Goal: Task Accomplishment & Management: Use online tool/utility

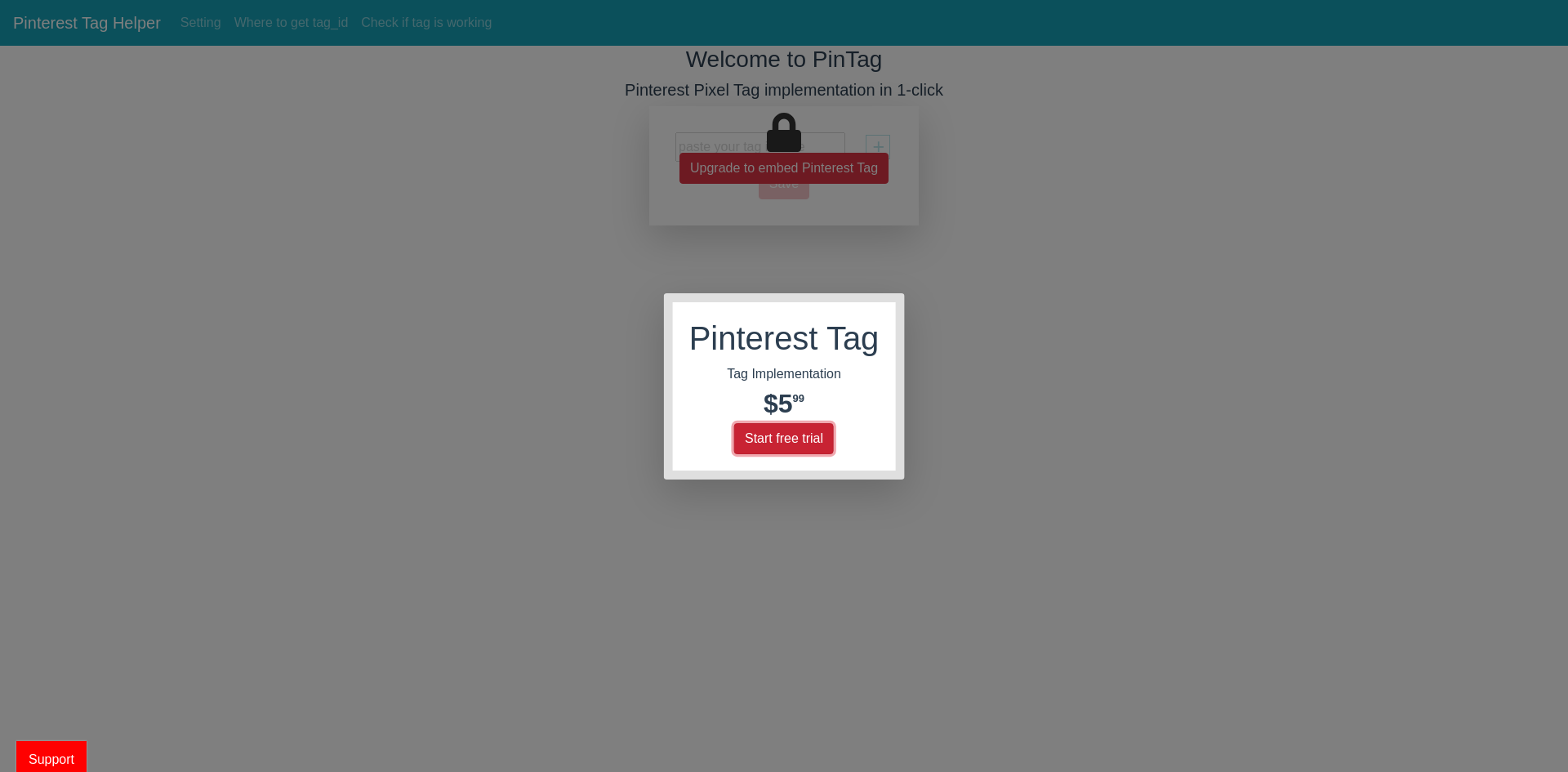
click at [826, 429] on button "Start free trial" at bounding box center [784, 439] width 100 height 31
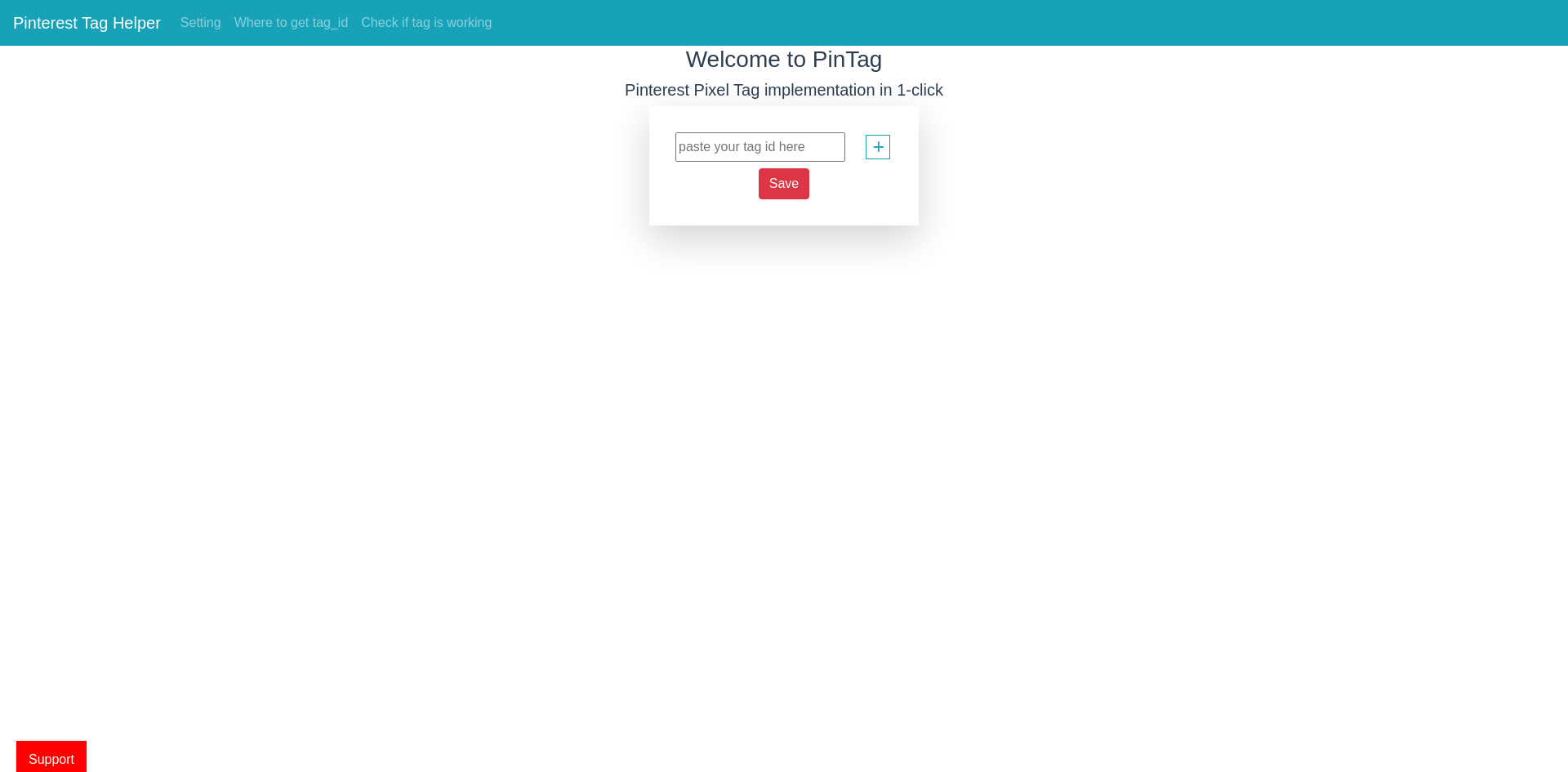
click at [740, 144] on input "text" at bounding box center [760, 147] width 170 height 29
paste input "549769489648"
click at [795, 157] on input "549769489648" at bounding box center [760, 147] width 170 height 29
type input "549769489648"
click at [781, 182] on span "Save" at bounding box center [784, 184] width 29 height 14
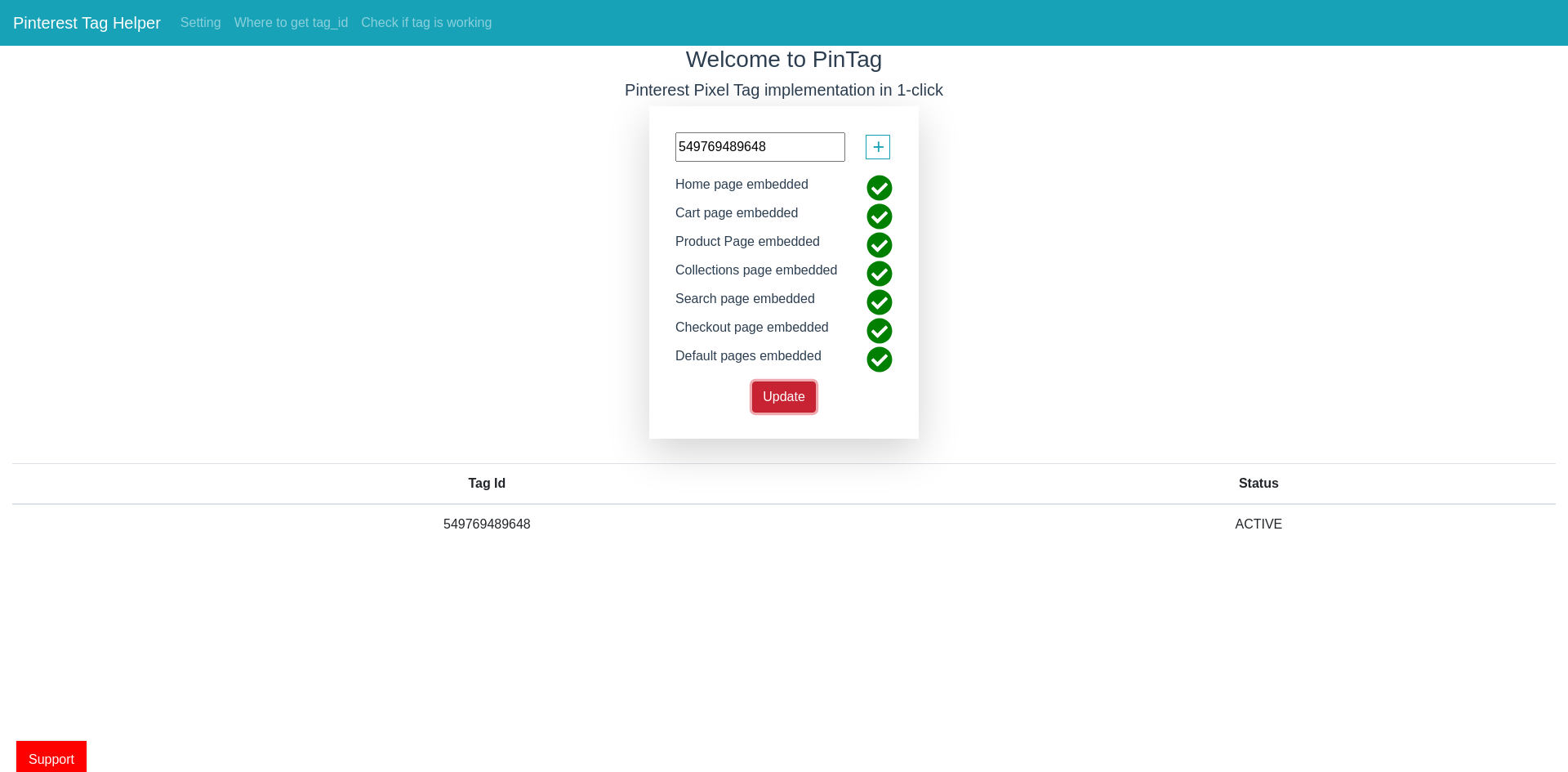
click at [785, 395] on span "Update" at bounding box center [784, 397] width 42 height 14
click at [1311, 356] on div "Welcome to PinTag Pinterest Pixel Tag implementation in 1-click 549769489648 + …" at bounding box center [784, 308] width 1568 height 524
